Goal: Task Accomplishment & Management: Use online tool/utility

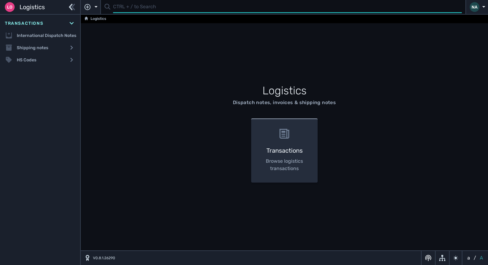
click at [149, 8] on input "text" at bounding box center [287, 7] width 349 height 12
type input "1107039"
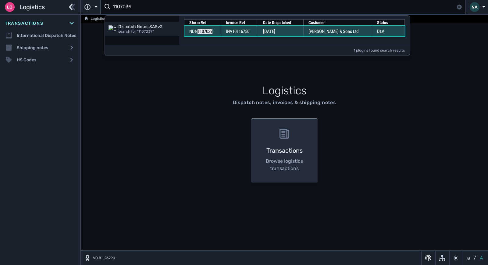
click at [292, 32] on td "[DATE]" at bounding box center [280, 31] width 45 height 10
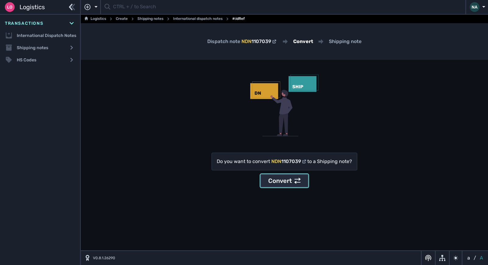
click at [281, 181] on div "Convert" at bounding box center [284, 180] width 32 height 9
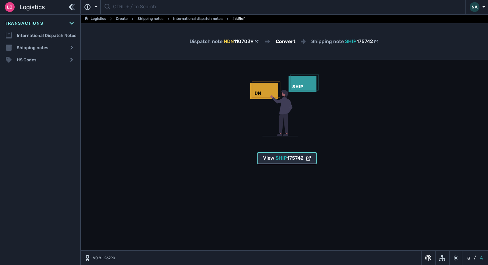
click at [279, 158] on span "SHIP" at bounding box center [282, 158] width 12 height 6
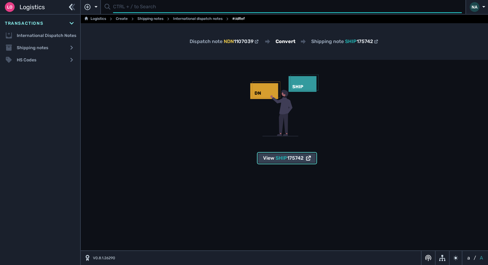
click at [150, 8] on input "text" at bounding box center [287, 7] width 349 height 12
type input "1107053"
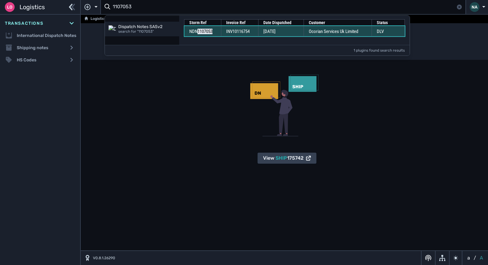
click at [267, 31] on span "[DATE]" at bounding box center [270, 31] width 12 height 5
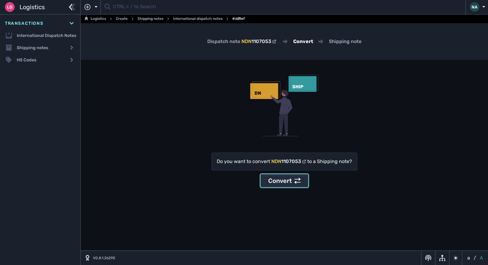
click at [280, 183] on div "Convert" at bounding box center [284, 180] width 32 height 9
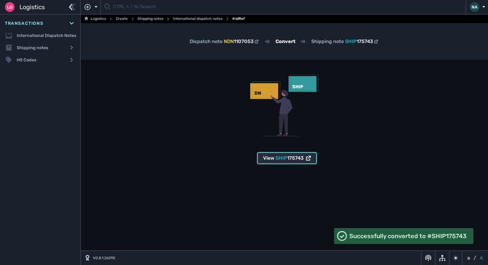
click at [274, 157] on div "View SHIP 175743" at bounding box center [287, 157] width 48 height 7
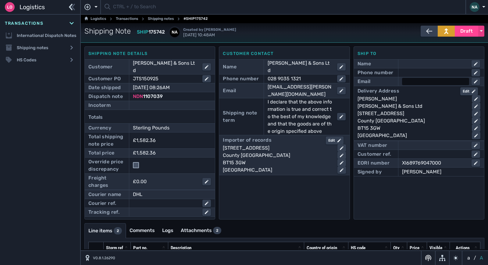
click at [415, 81] on div at bounding box center [435, 81] width 67 height 7
type input "[PERSON_NAME][EMAIL_ADDRESS][PERSON_NAME][DOMAIN_NAME]"
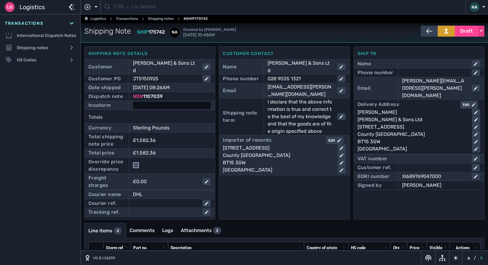
click at [152, 102] on div at bounding box center [172, 105] width 78 height 7
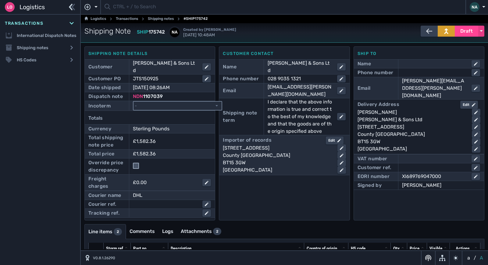
click at [156, 102] on select "- Ex Works - EXW Free Carrier - FCA Carriage Paid To - CPT Carriage Insurance P…" at bounding box center [178, 106] width 88 height 8
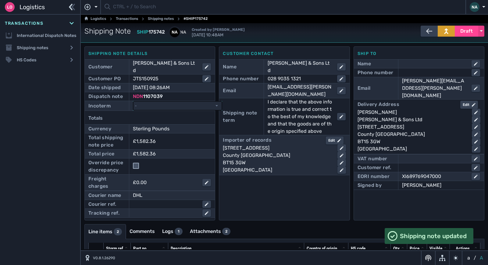
select select "[object Object]"
click at [134, 102] on select "- Ex Works - EXW Free Carrier - FCA Carriage Paid To - CPT Carriage Insurance P…" at bounding box center [178, 106] width 88 height 8
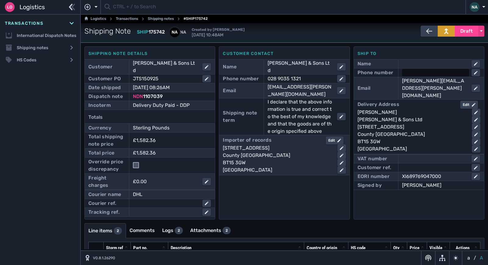
click at [410, 71] on div at bounding box center [435, 72] width 67 height 7
type input "02890325465"
click button "submit" at bounding box center [0, 0] width 0 height 0
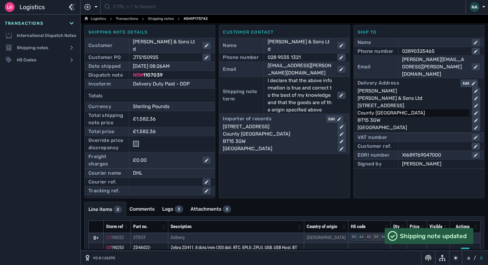
scroll to position [40, 0]
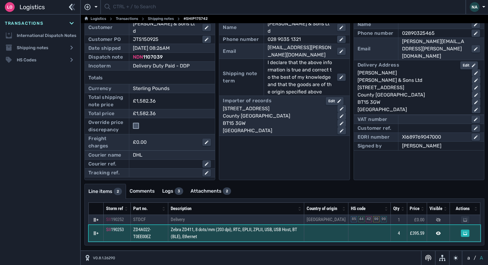
click at [184, 235] on span "Zebra ZD411, 8 dots/mm (203 dpi), RTC, EPLII, ZPLII, USB, USB Host, BT (BLE), E…" at bounding box center [234, 233] width 127 height 13
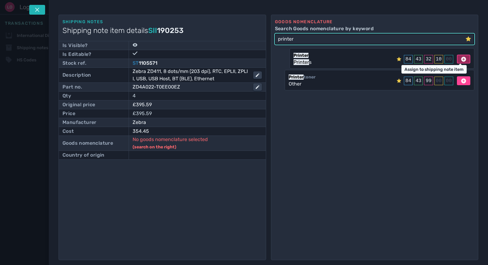
type input "printer"
click at [461, 58] on icon at bounding box center [463, 59] width 5 height 5
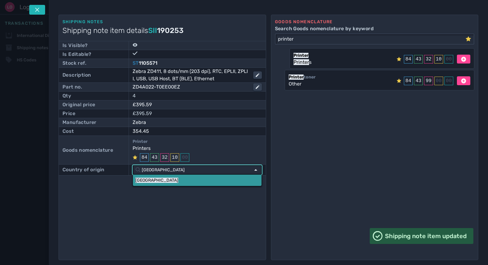
click at [151, 180] on link "[GEOGRAPHIC_DATA]" at bounding box center [197, 179] width 128 height 11
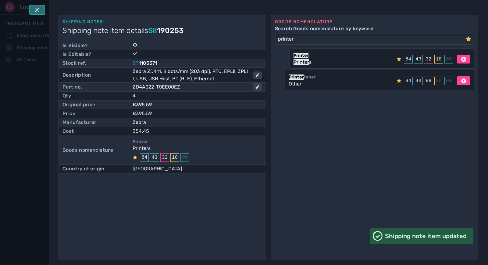
drag, startPoint x: 34, startPoint y: 9, endPoint x: 190, endPoint y: 118, distance: 190.1
click at [34, 11] on button at bounding box center [37, 10] width 16 height 10
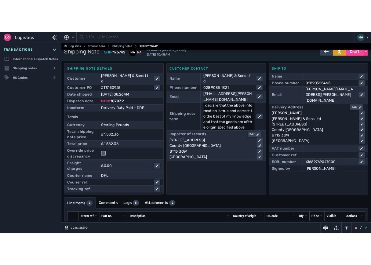
scroll to position [0, 0]
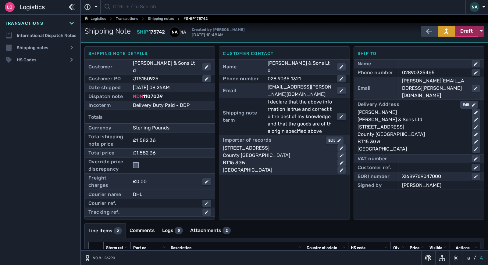
click at [469, 33] on span "Draft" at bounding box center [467, 30] width 13 height 7
click at [447, 44] on div "Dispatched" at bounding box center [455, 44] width 58 height 12
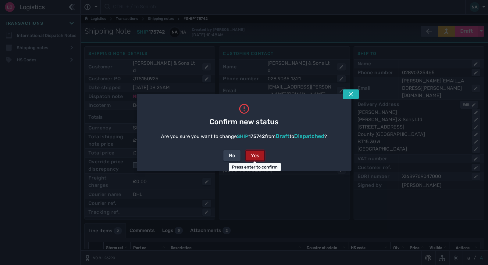
click at [255, 155] on div "Yes" at bounding box center [255, 155] width 9 height 7
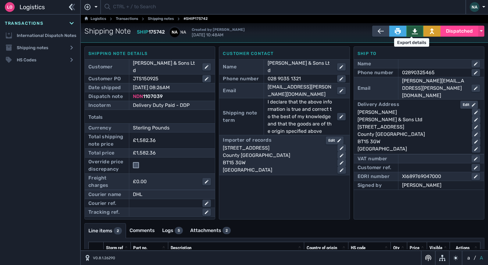
click at [413, 31] on icon at bounding box center [415, 31] width 6 height 5
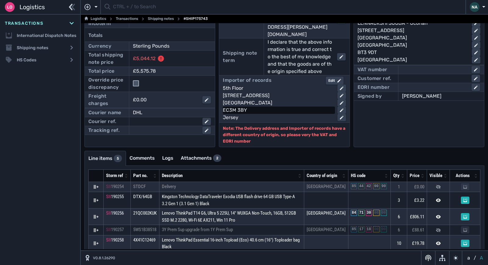
scroll to position [83, 0]
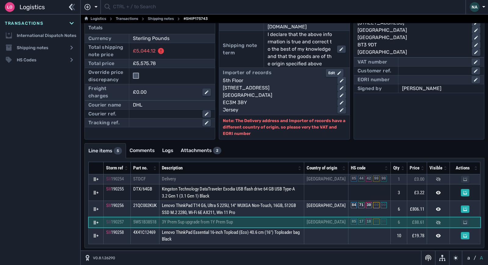
click at [241, 220] on td "3Y Prem Sup upgrade from 1Y Prem Sup" at bounding box center [232, 222] width 145 height 10
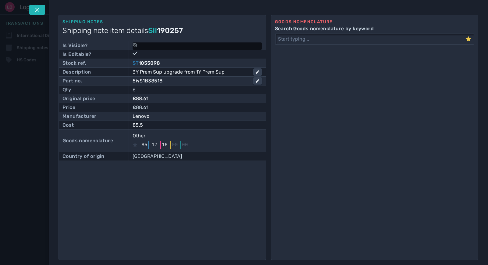
click at [134, 44] on icon at bounding box center [135, 45] width 4 height 4
click at [136, 45] on input "checkbox" at bounding box center [136, 44] width 6 height 6
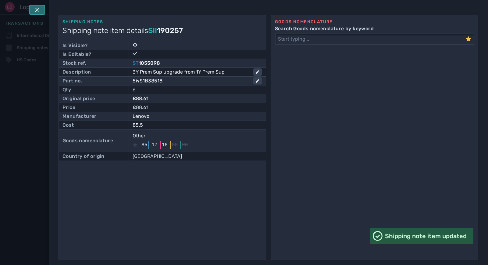
click at [36, 9] on icon at bounding box center [37, 10] width 4 height 4
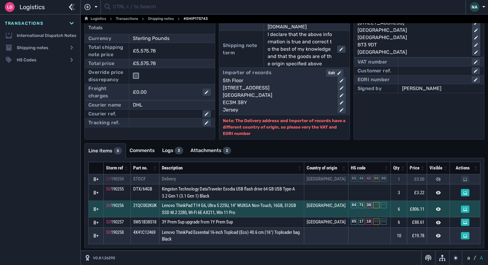
click at [97, 207] on icon at bounding box center [96, 208] width 5 height 3
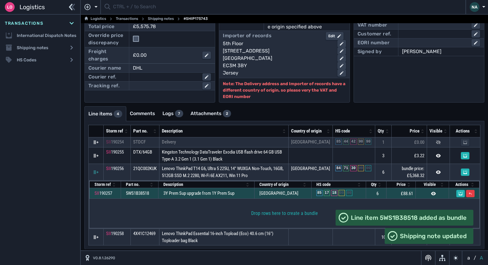
scroll to position [122, 0]
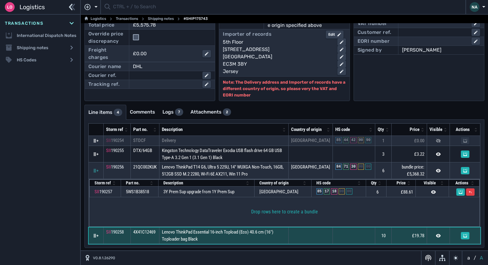
click at [231, 236] on td "Lenovo ThinkPad Essential 16-inch Topload (Eco) 40.6 cm (16") Toploader bag Bla…" at bounding box center [224, 235] width 129 height 16
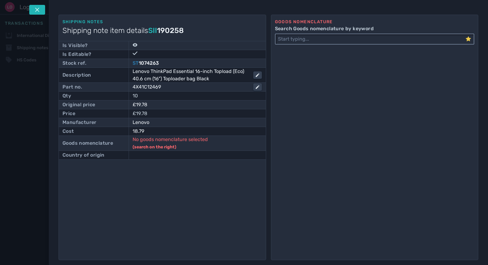
click at [303, 40] on input "Search Goods nomenclature by keyword" at bounding box center [371, 39] width 190 height 10
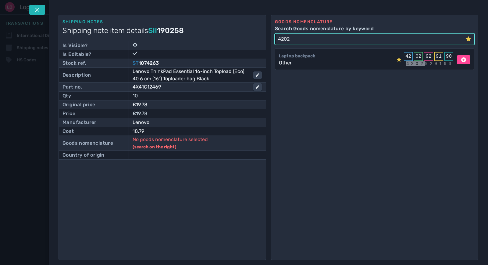
type input "4202"
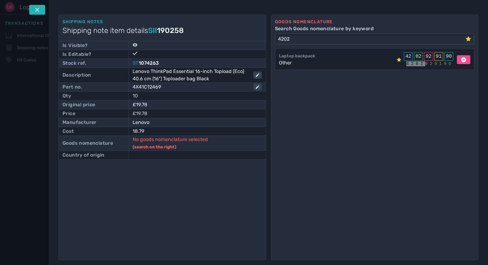
click at [311, 57] on div "Laptop backpack" at bounding box center [297, 56] width 36 height 6
click at [461, 61] on icon at bounding box center [463, 59] width 5 height 5
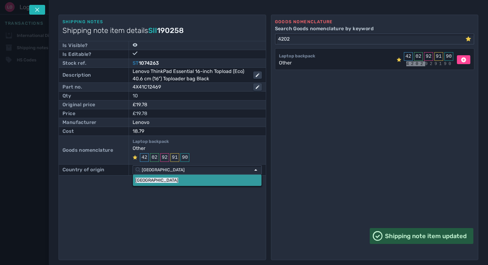
click at [149, 179] on link "[GEOGRAPHIC_DATA]" at bounding box center [197, 179] width 128 height 11
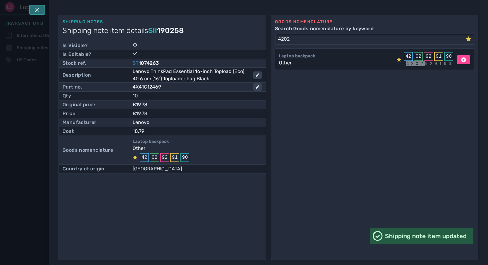
click at [38, 8] on icon at bounding box center [37, 9] width 5 height 5
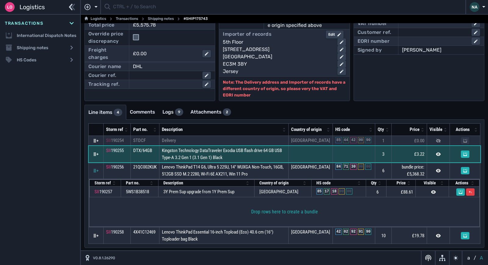
click at [273, 155] on td "Kingston Technology DataTraveler Exodia USB flash drive 64 GB USB Type-A 3.2 Ge…" at bounding box center [224, 154] width 129 height 16
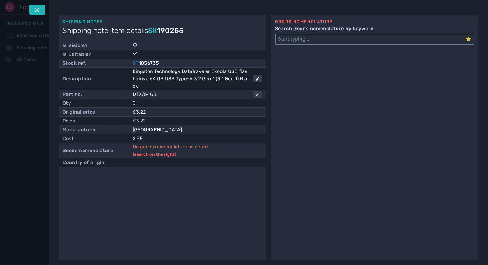
click at [296, 41] on input "Search Goods nomenclature by keyword" at bounding box center [371, 39] width 190 height 10
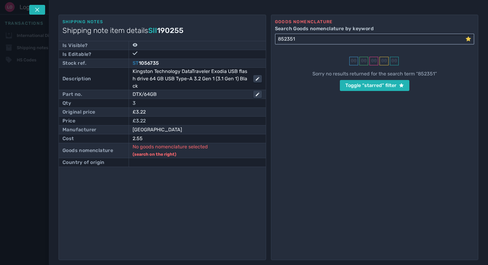
type input "852351"
click at [467, 38] on icon at bounding box center [468, 38] width 5 height 5
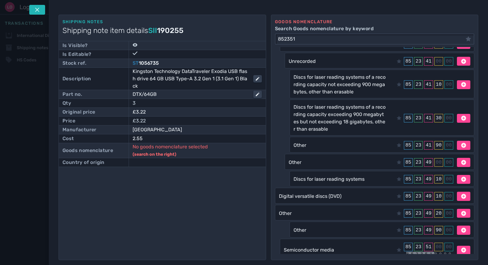
scroll to position [212, 0]
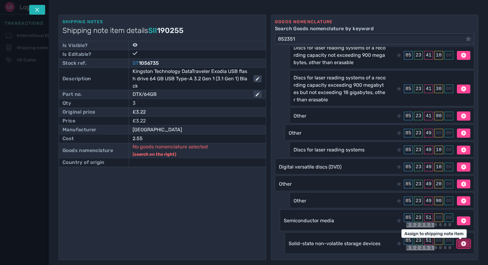
click at [461, 246] on icon at bounding box center [463, 243] width 5 height 5
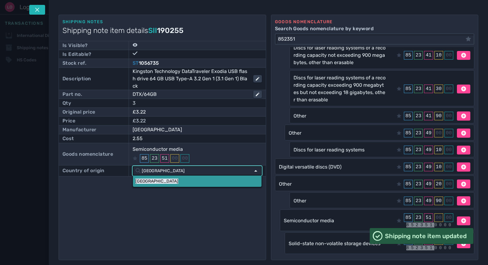
click at [173, 181] on link "[GEOGRAPHIC_DATA]" at bounding box center [197, 180] width 128 height 11
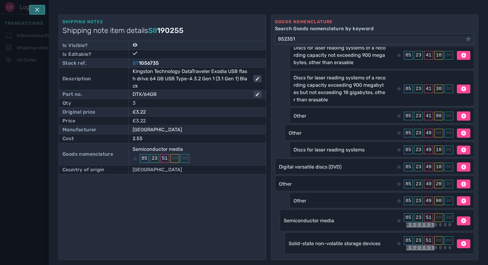
click at [34, 8] on button at bounding box center [37, 10] width 16 height 10
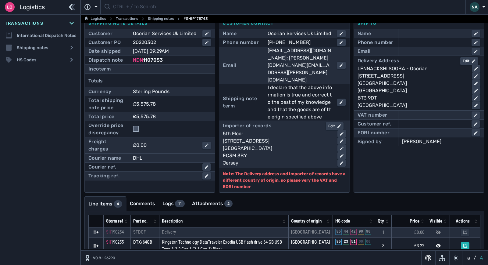
scroll to position [0, 0]
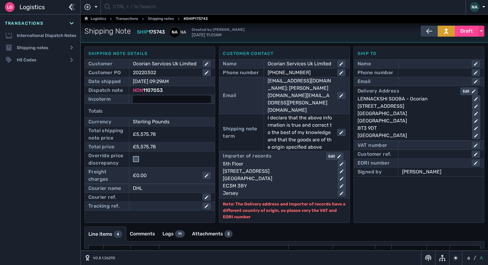
click at [185, 95] on div at bounding box center [172, 98] width 78 height 7
click at [185, 98] on select "- Ex Works - EXW Free Carrier - FCA Carriage Paid To - CPT Carriage Insurance P…" at bounding box center [178, 99] width 88 height 8
select select "[object Object]"
click at [134, 95] on select "- Ex Works - EXW Free Carrier - FCA Carriage Paid To - CPT Carriage Insurance P…" at bounding box center [178, 99] width 88 height 8
click at [412, 81] on div at bounding box center [435, 81] width 67 height 7
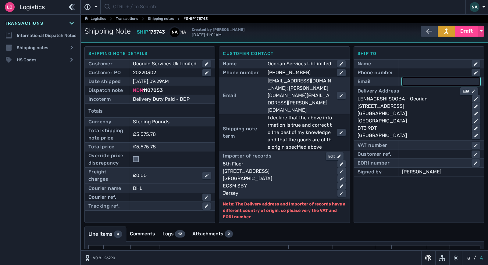
paste input "lennackshi.sooba@ocorian.com"
type input "lennackshi.sooba@ocorian.com"
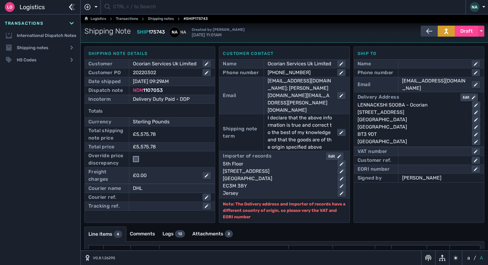
click at [415, 69] on div "Phone number" at bounding box center [419, 72] width 123 height 9
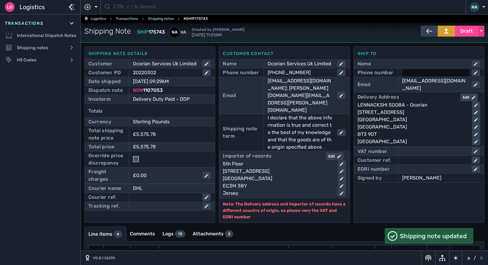
click at [417, 72] on div at bounding box center [435, 72] width 67 height 7
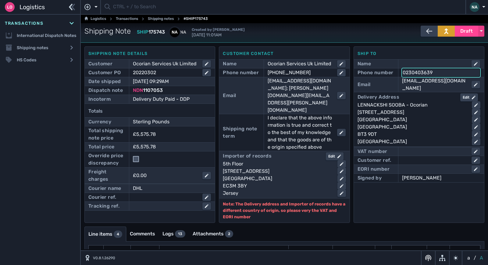
type input "02304036396"
click at [424, 204] on div "Ship to Name Phone number 02304036396 Email lennackshi.sooba@ocorian.com Delive…" at bounding box center [419, 134] width 131 height 176
click at [468, 32] on span "Draft" at bounding box center [467, 30] width 13 height 7
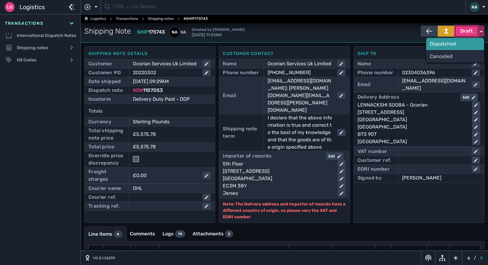
click at [450, 41] on div "Dispatched" at bounding box center [455, 44] width 58 height 12
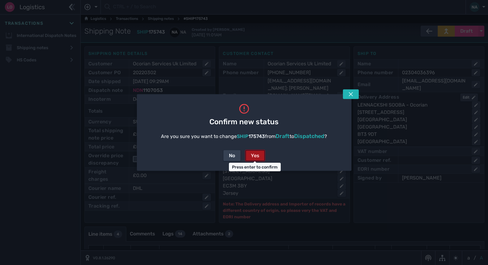
click at [254, 156] on div "Yes" at bounding box center [255, 155] width 9 height 7
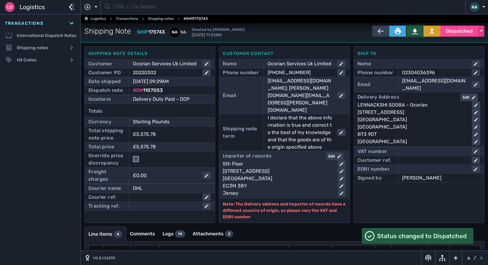
click at [412, 30] on icon at bounding box center [415, 31] width 6 height 6
